Goal: Find specific page/section: Find specific page/section

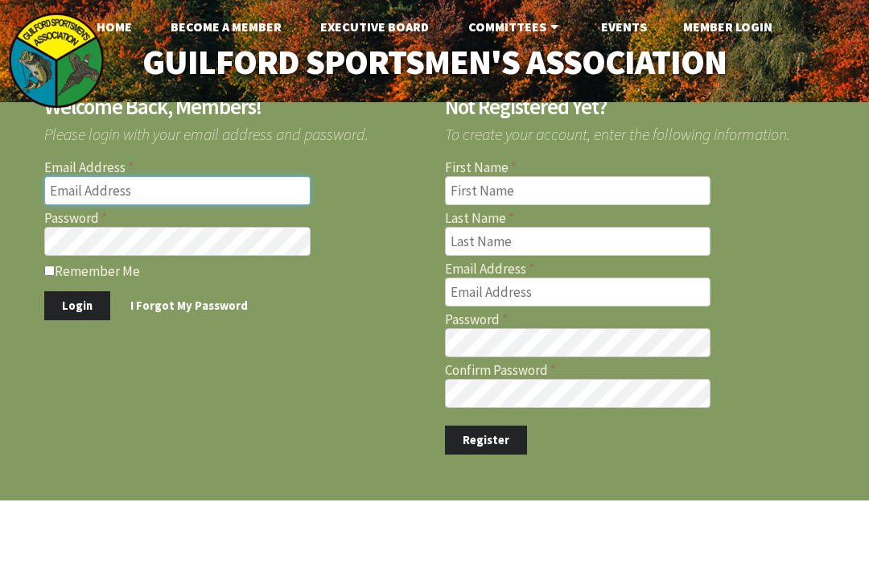
type input "[EMAIL_ADDRESS][DOMAIN_NAME]"
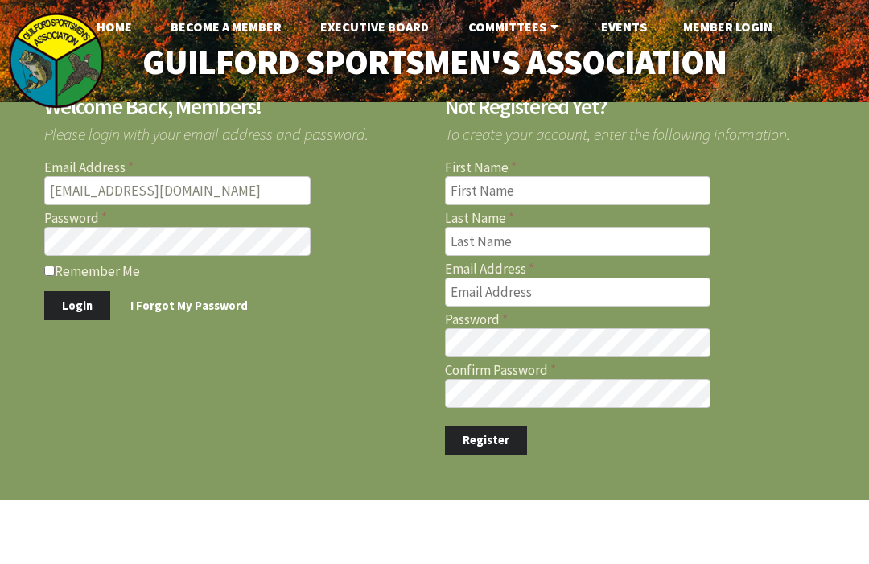
click at [76, 305] on button "Login" at bounding box center [77, 306] width 66 height 30
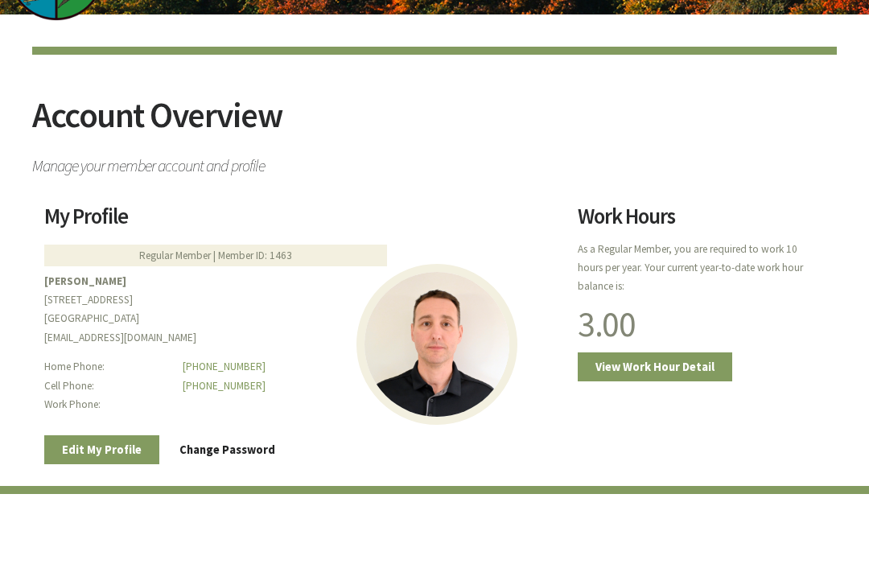
scroll to position [104, 0]
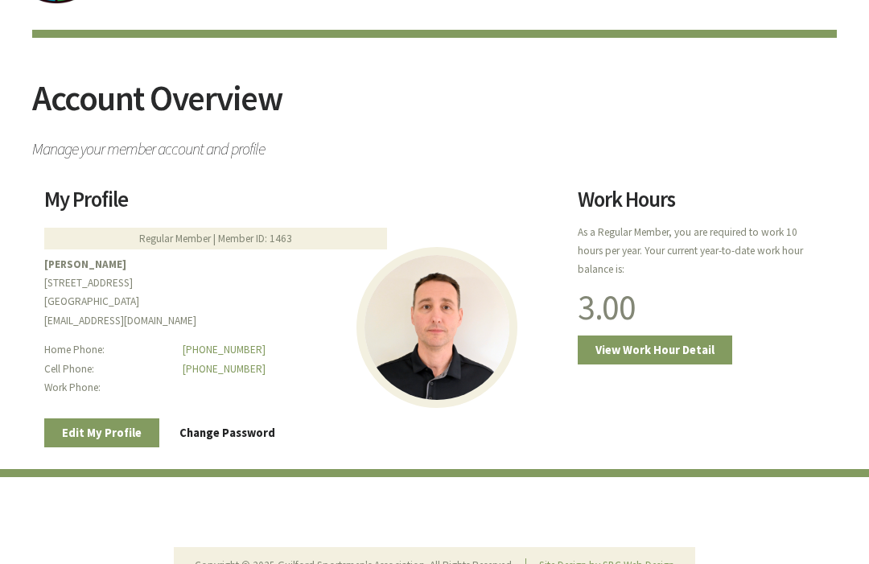
click at [703, 359] on link "View Work Hour Detail" at bounding box center [654, 351] width 154 height 30
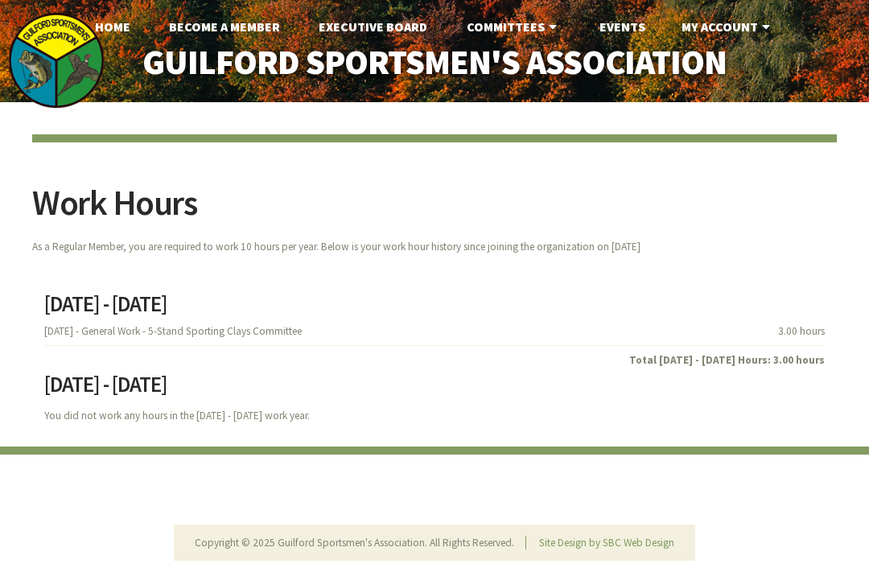
click at [628, 30] on link "Events" at bounding box center [622, 26] width 72 height 32
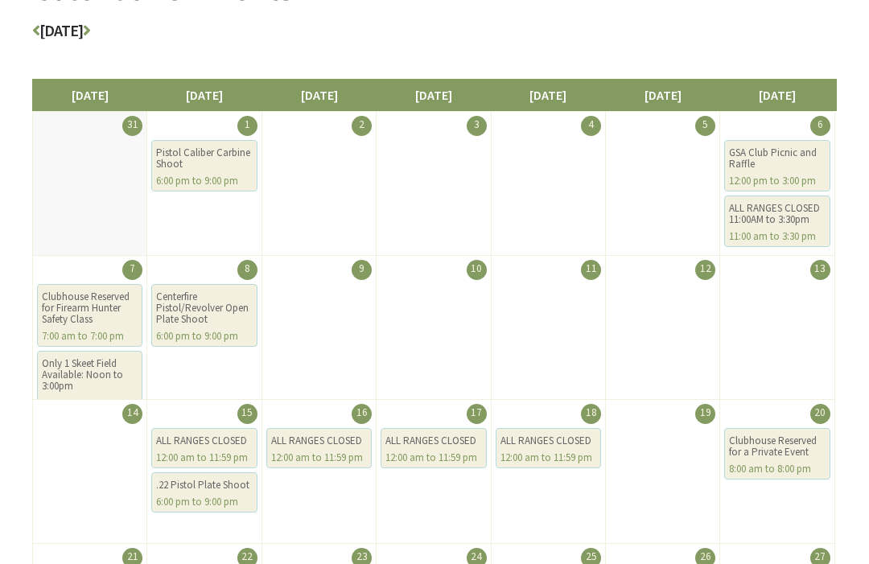
scroll to position [203, 0]
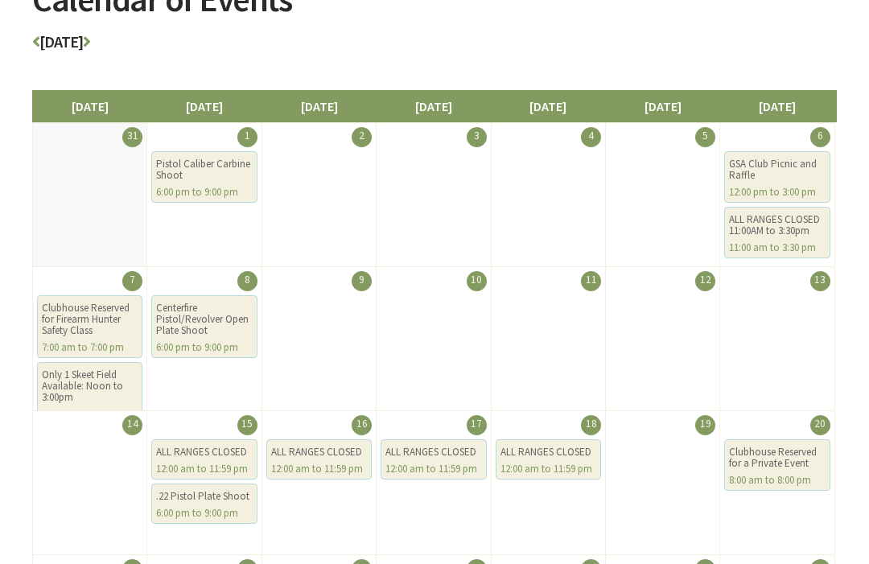
click at [147, 51] on h3 "[DATE]" at bounding box center [434, 46] width 804 height 24
click at [90, 40] on icon at bounding box center [86, 42] width 7 height 16
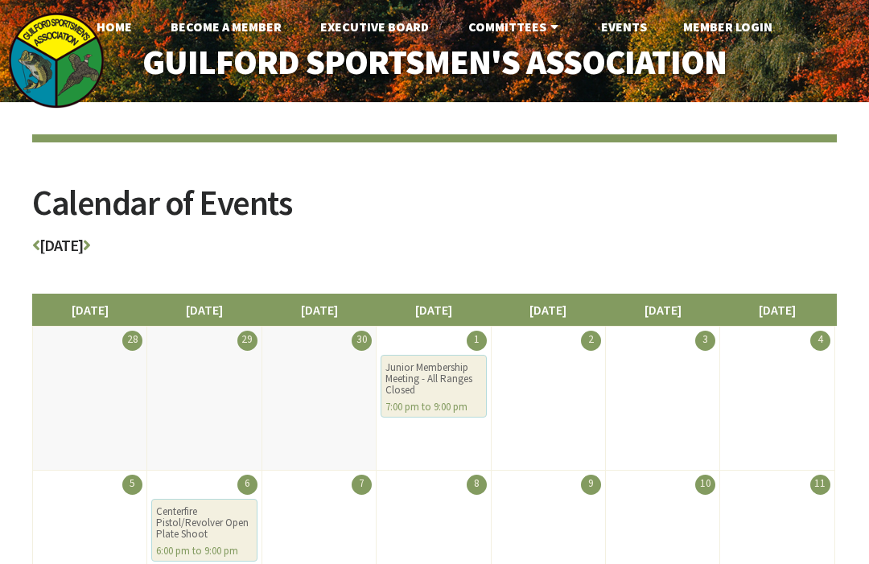
scroll to position [88, 0]
